Goal: Transaction & Acquisition: Purchase product/service

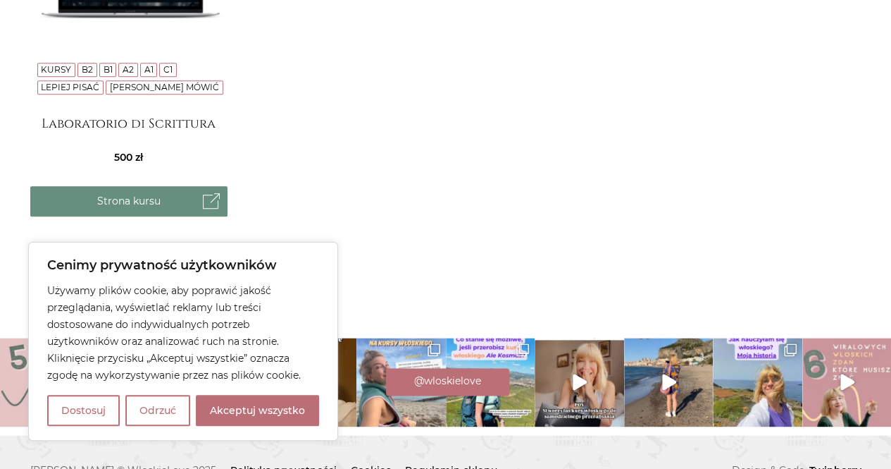
scroll to position [764, 0]
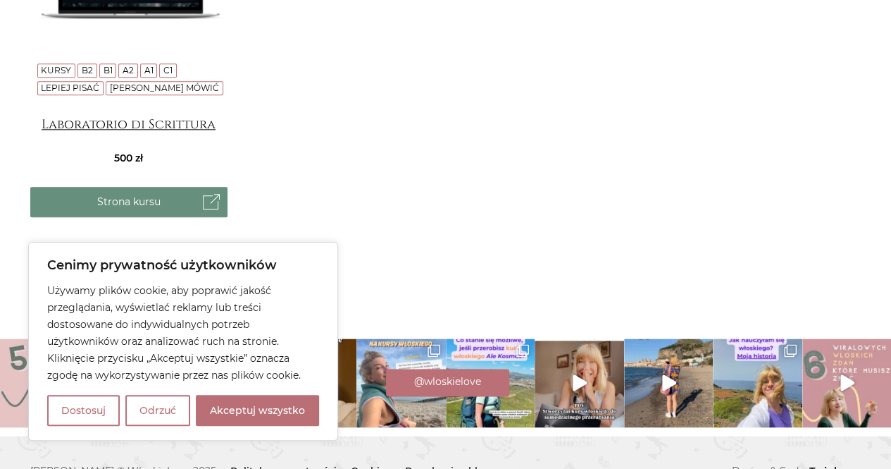
click at [161, 123] on h4 "Laboratorio di Scrittura" at bounding box center [128, 131] width 197 height 28
click at [168, 403] on button "Odrzuć" at bounding box center [157, 410] width 65 height 31
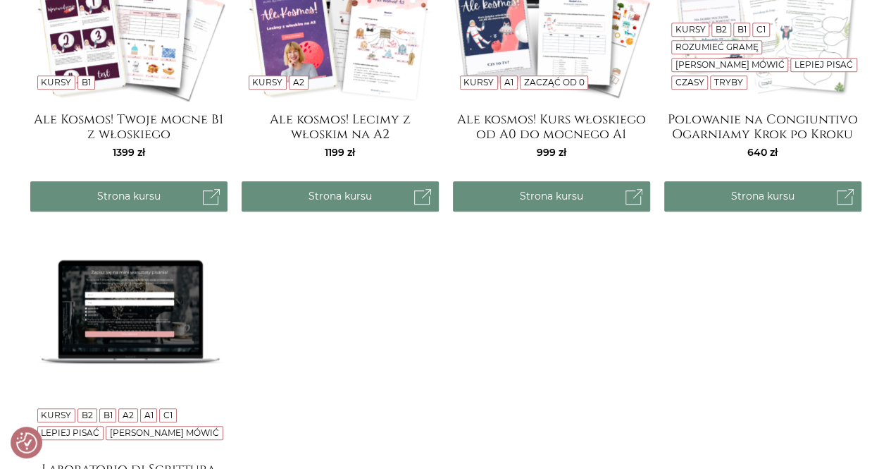
scroll to position [321, 0]
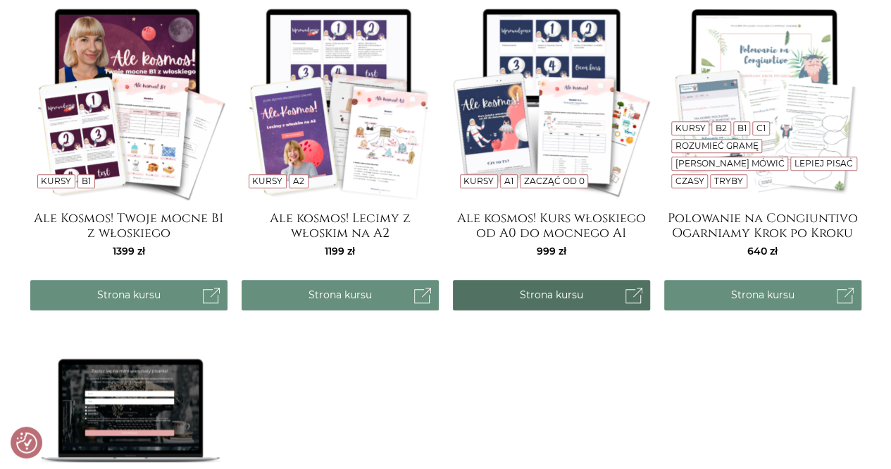
click at [562, 298] on link "Strona kursu" at bounding box center [551, 295] width 197 height 30
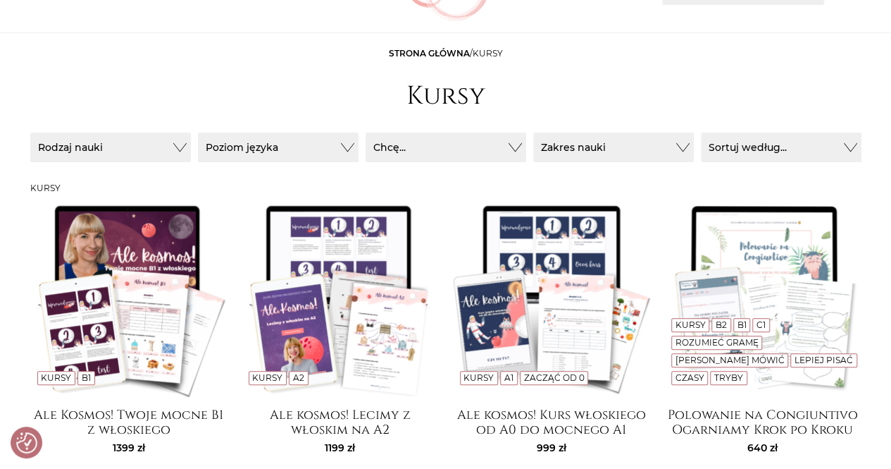
scroll to position [0, 0]
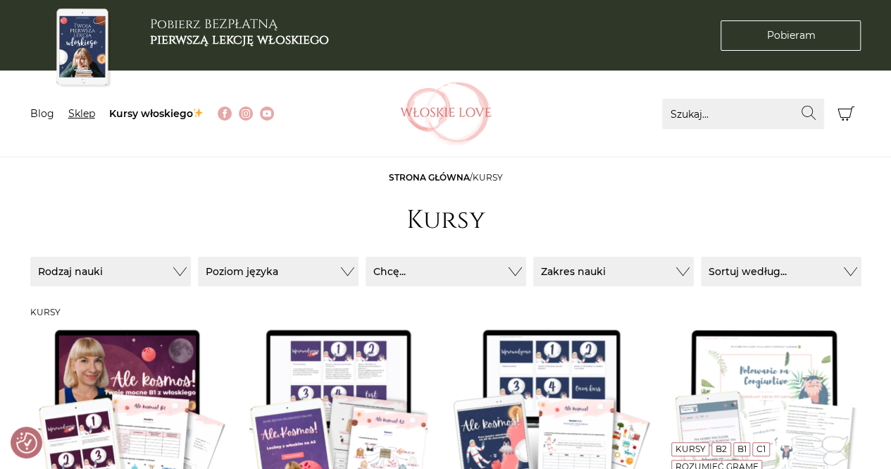
click at [78, 111] on link "Sklep" at bounding box center [81, 113] width 27 height 13
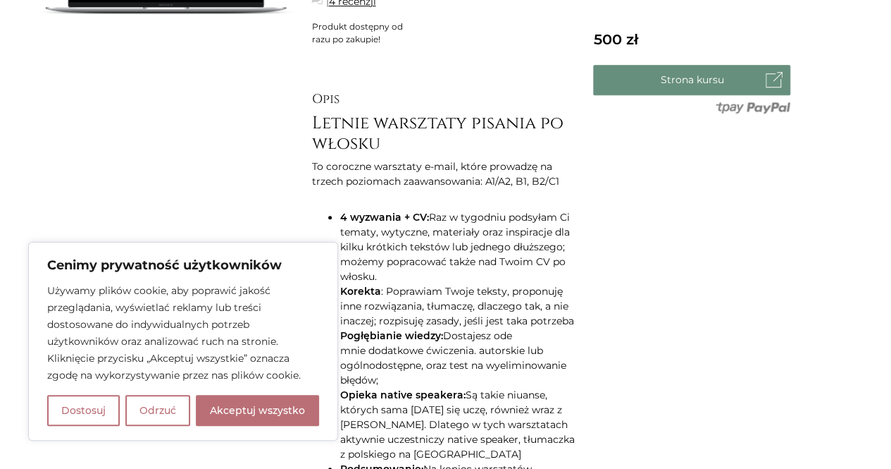
scroll to position [348, 0]
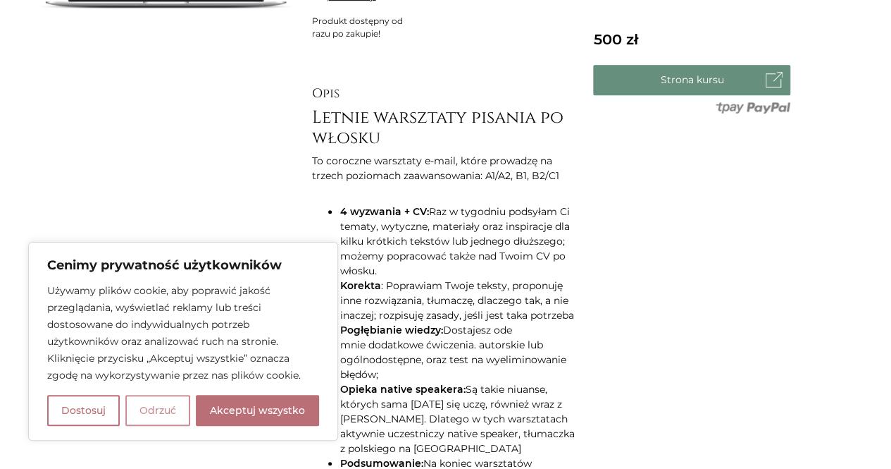
click at [149, 419] on button "Odrzuć" at bounding box center [157, 410] width 65 height 31
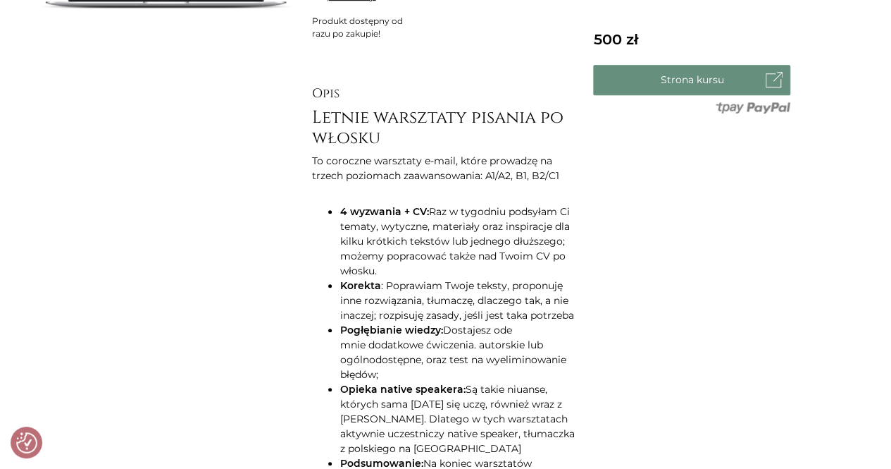
click at [309, 445] on div "Laboratorio di Scrittura 4 recenzji Produkt dostępny od razu po zakupie! 500 St…" at bounding box center [445, 292] width 282 height 739
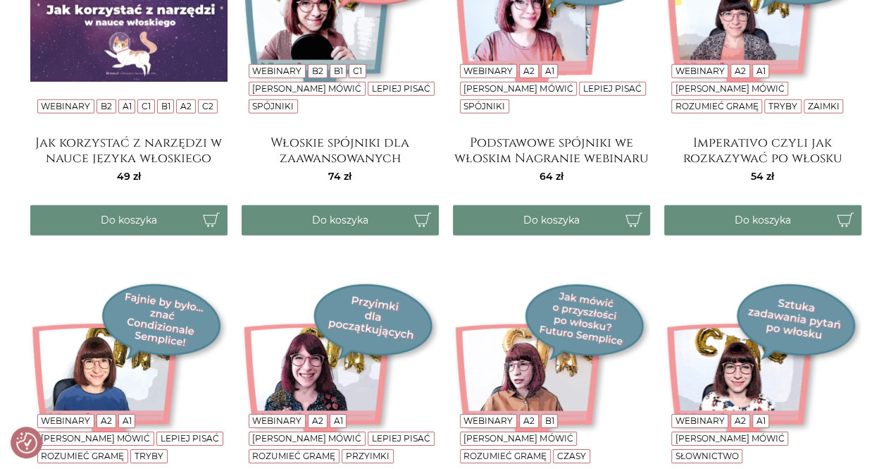
scroll to position [2363, 0]
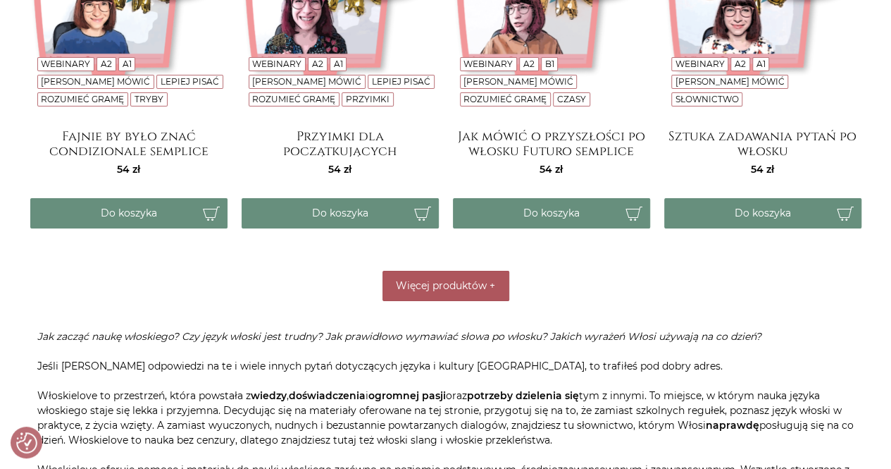
click at [421, 291] on button "Więcej produktów +" at bounding box center [446, 286] width 127 height 30
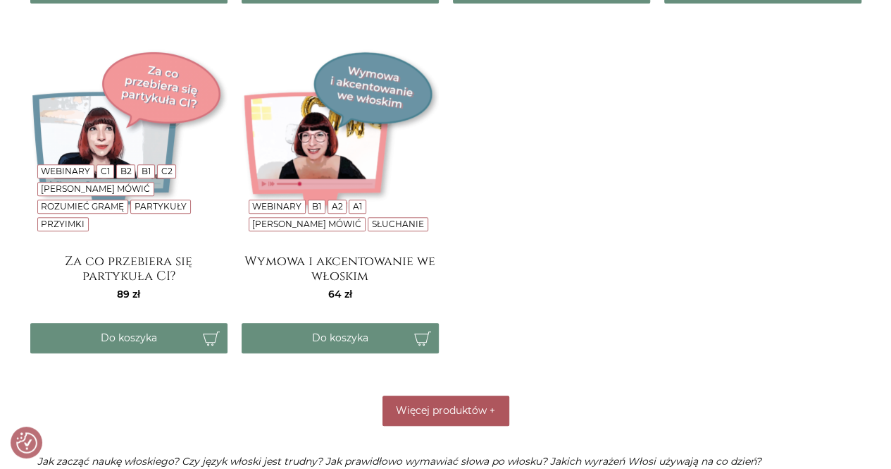
scroll to position [2968, 0]
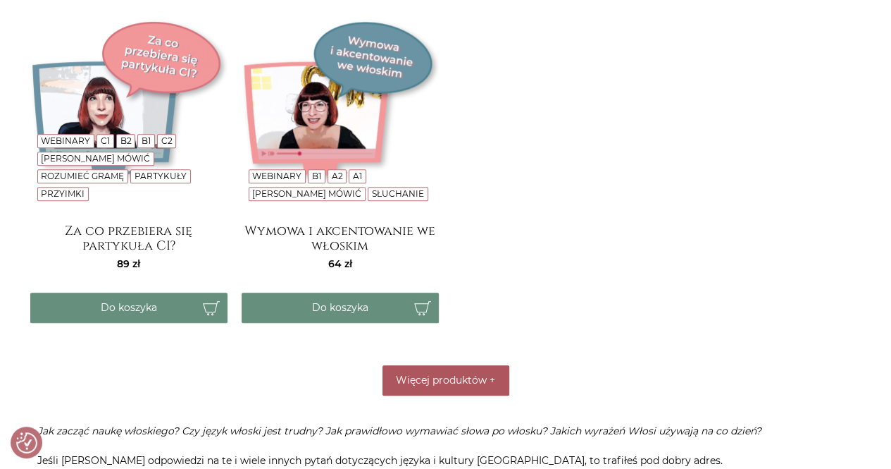
click at [440, 373] on span "Więcej produktów" at bounding box center [441, 379] width 91 height 13
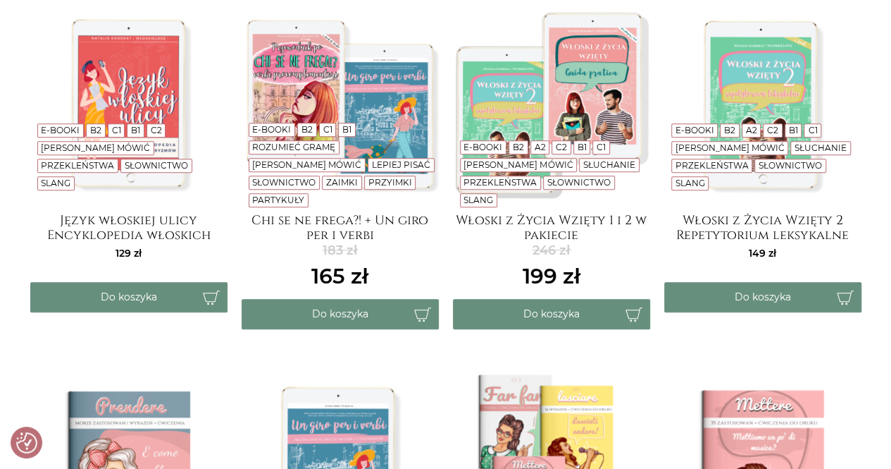
scroll to position [0, 0]
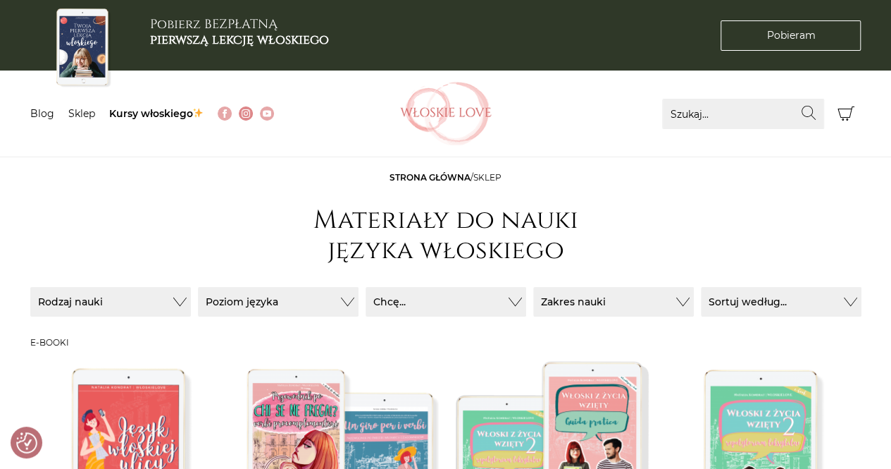
click at [249, 116] on img at bounding box center [246, 113] width 8 height 8
click at [175, 118] on link "Kursy włoskiego" at bounding box center [156, 113] width 95 height 13
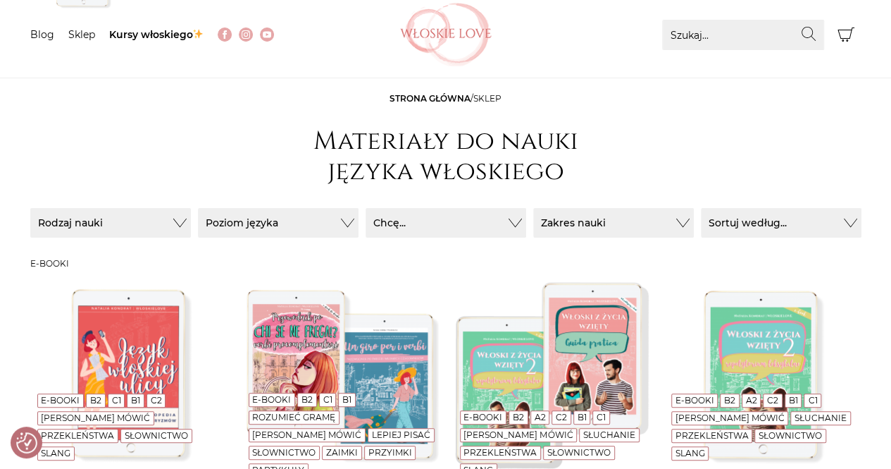
scroll to position [80, 0]
